Goal: Information Seeking & Learning: Find specific fact

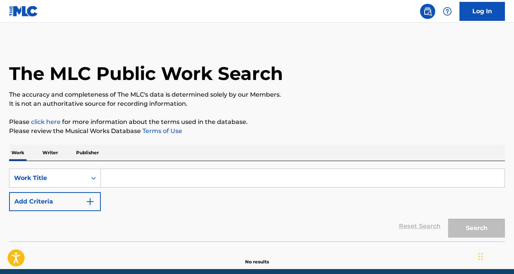
click at [160, 175] on input "Search Form" at bounding box center [303, 178] width 404 height 18
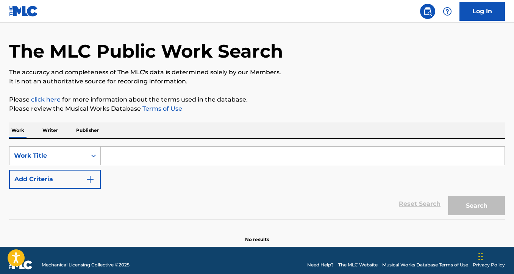
scroll to position [26, 0]
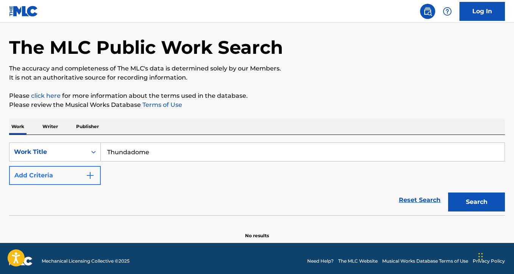
type input "Thundadome"
click at [64, 174] on button "Add Criteria" at bounding box center [55, 175] width 92 height 19
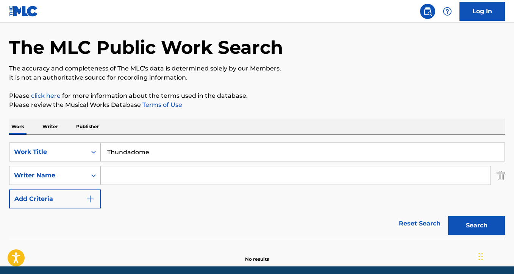
click at [154, 177] on input "Search Form" at bounding box center [296, 175] width 390 height 18
type input "[PERSON_NAME]"
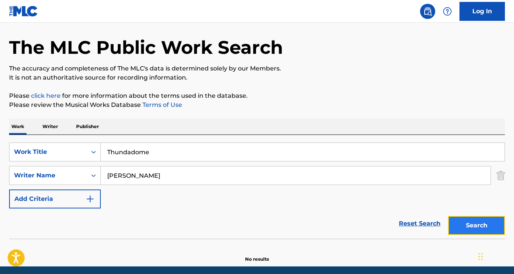
click at [452, 225] on button "Search" at bounding box center [476, 225] width 57 height 19
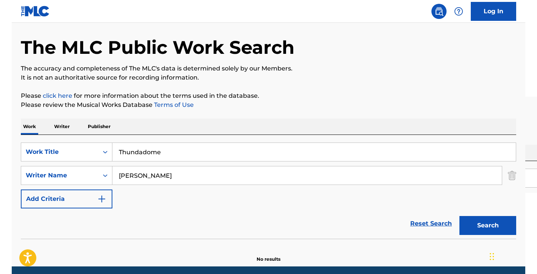
scroll to position [55, 0]
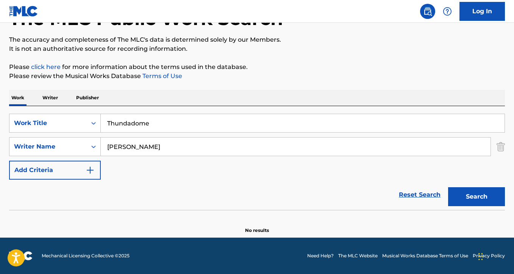
click at [129, 146] on input "[PERSON_NAME]" at bounding box center [296, 146] width 390 height 18
click at [25, 148] on div "Writer Name" at bounding box center [48, 146] width 68 height 9
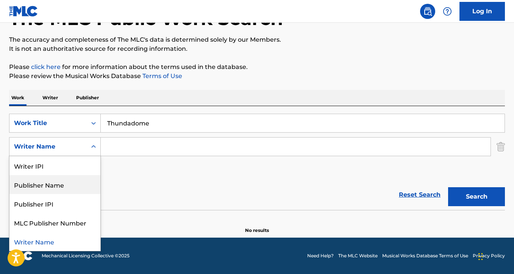
click at [57, 185] on div "Publisher Name" at bounding box center [54, 184] width 91 height 19
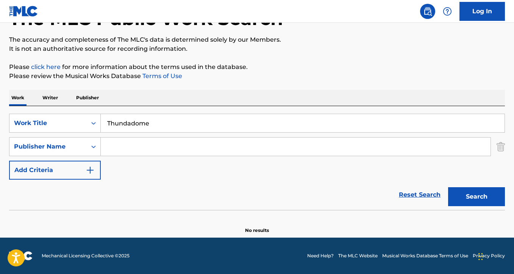
click at [168, 152] on input "Search Form" at bounding box center [296, 146] width 390 height 18
click at [478, 190] on button "Search" at bounding box center [476, 196] width 57 height 19
click at [164, 148] on input "POCI" at bounding box center [296, 146] width 390 height 18
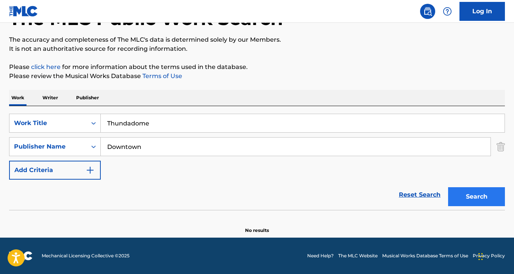
type input "Downtown"
click at [475, 199] on button "Search" at bounding box center [476, 196] width 57 height 19
